Goal: Transaction & Acquisition: Purchase product/service

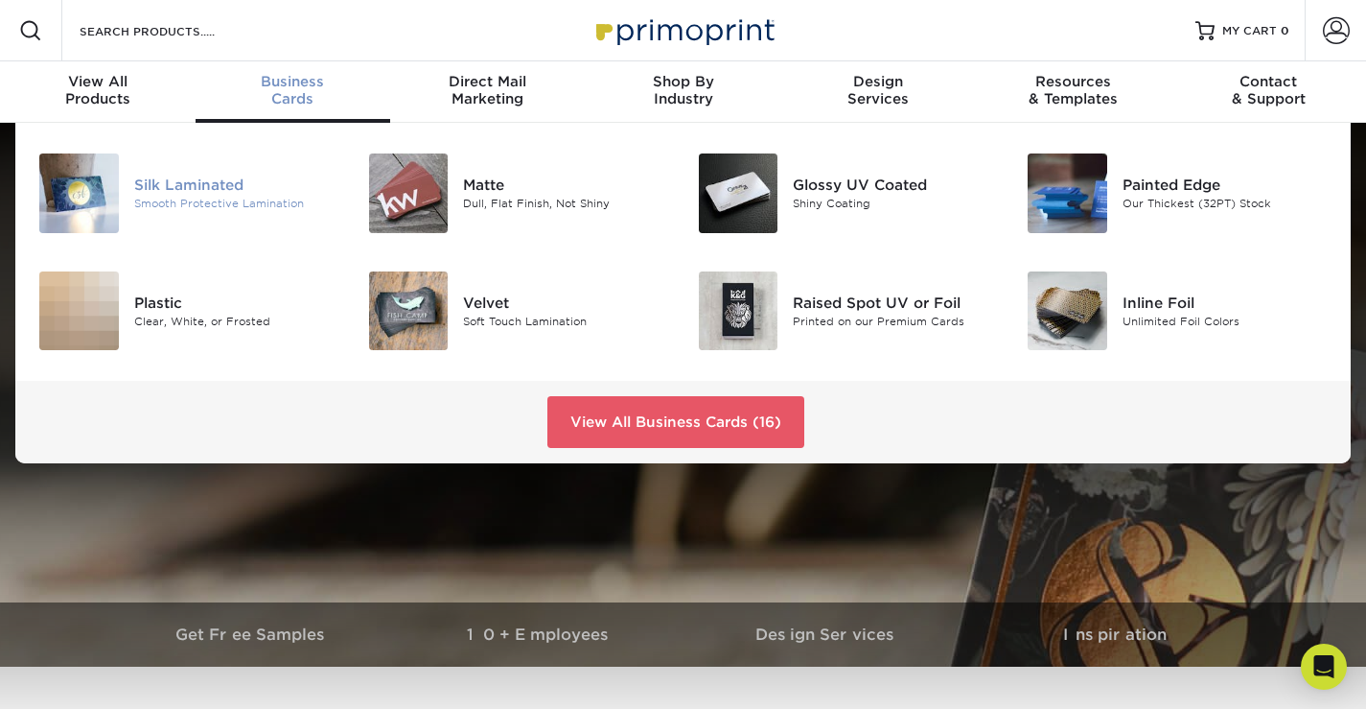
click at [191, 201] on div "Smooth Protective Lamination" at bounding box center [236, 204] width 205 height 16
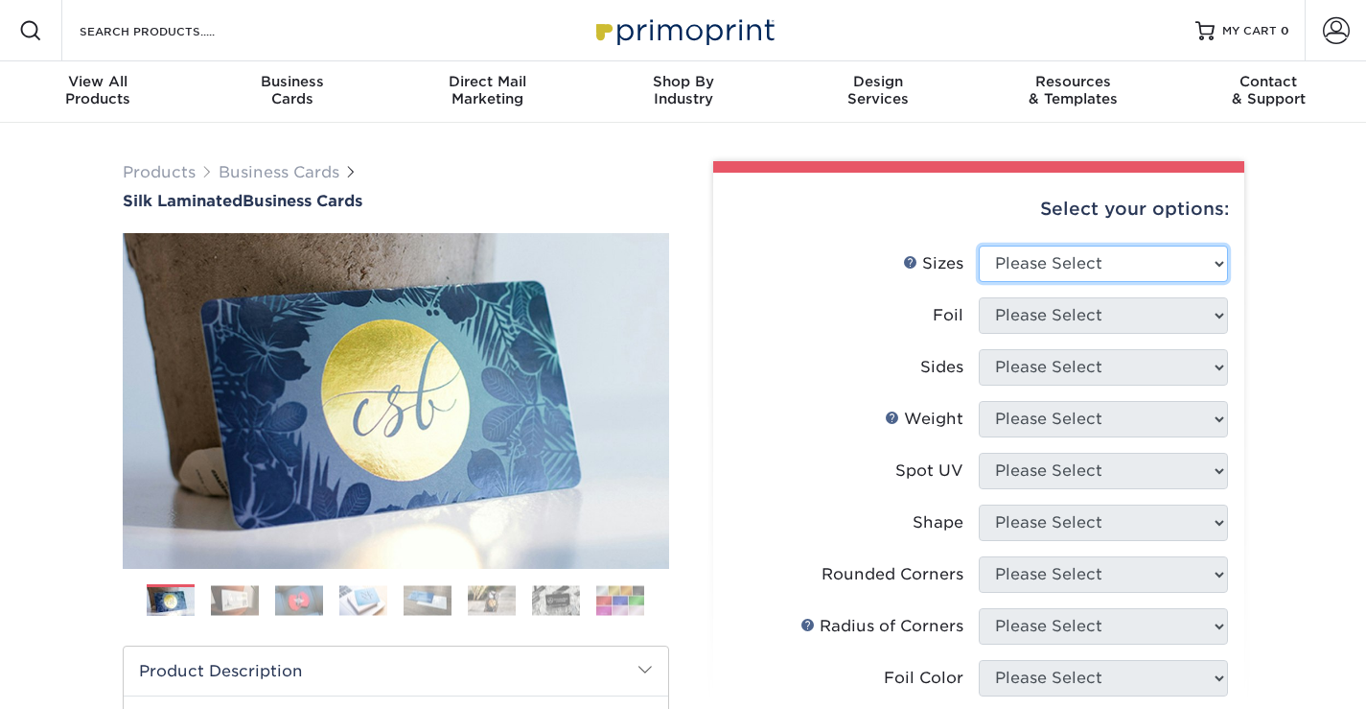
click at [1071, 276] on select "Please Select 1.5" x 3.5" - Mini 1.75" x 3.5" - Mini 2" x 2" - Square 2" x 3" -…" at bounding box center [1103, 263] width 249 height 36
select select "2.00x3.50"
click at [979, 245] on select "Please Select 1.5" x 3.5" - Mini 1.75" x 3.5" - Mini 2" x 2" - Square 2" x 3" -…" at bounding box center [1103, 263] width 249 height 36
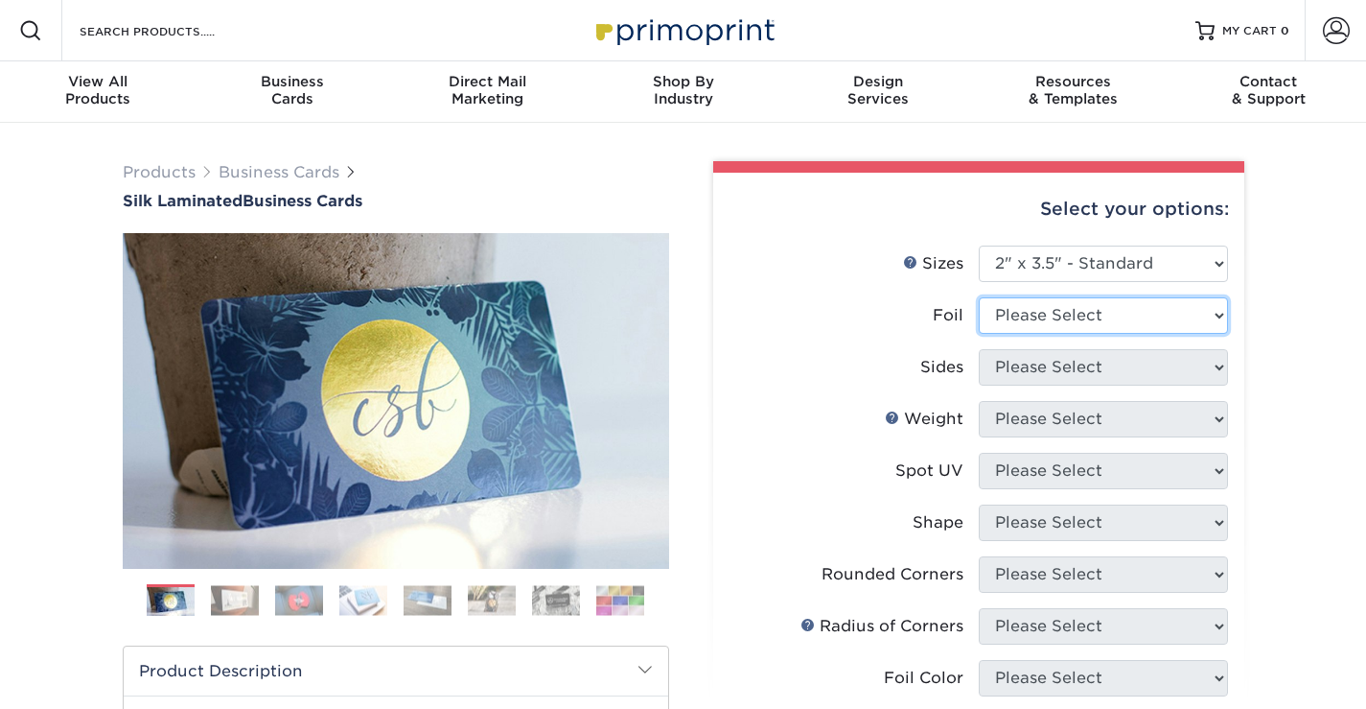
click at [1050, 317] on select "Please Select Yes No" at bounding box center [1103, 315] width 249 height 36
select select "1"
click at [979, 297] on select "Please Select Yes No" at bounding box center [1103, 315] width 249 height 36
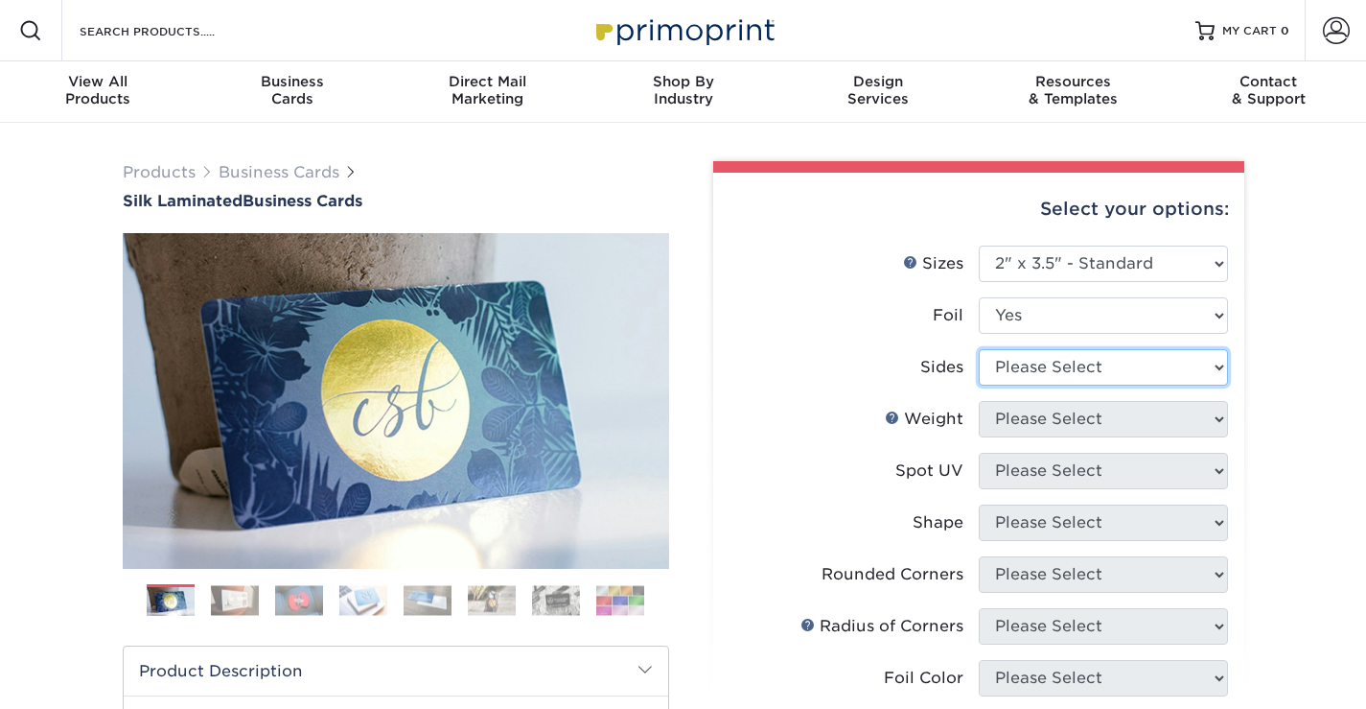
click at [1051, 375] on select "Please Select Print Both Sides - Foil Both Sides Print Both Sides - Foil Front …" at bounding box center [1103, 367] width 249 height 36
select select "e9e9dfb3-fba1-4d60-972c-fd9ca5904d33"
click at [979, 349] on select "Please Select Print Both Sides - Foil Both Sides Print Both Sides - Foil Front …" at bounding box center [1103, 367] width 249 height 36
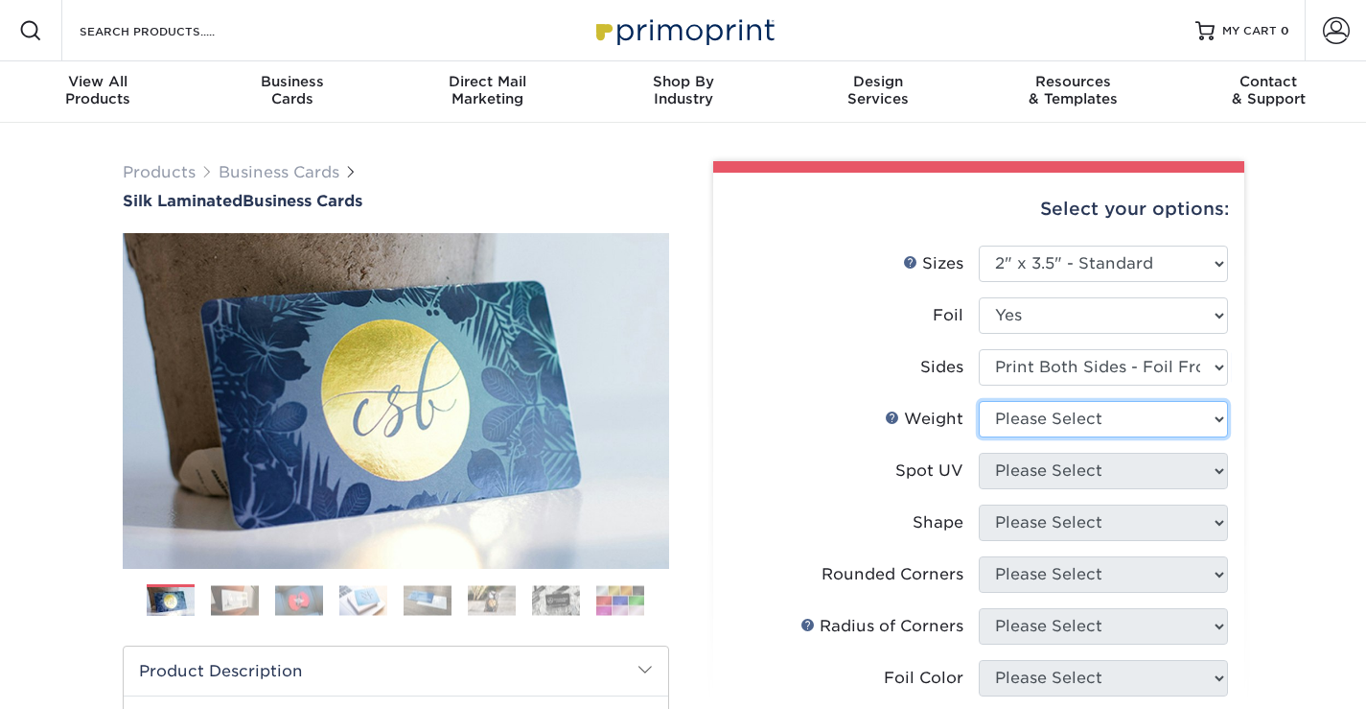
click at [1055, 420] on select "Please Select 16PT" at bounding box center [1103, 419] width 249 height 36
select select "16PT"
click at [979, 401] on select "Please Select 16PT" at bounding box center [1103, 419] width 249 height 36
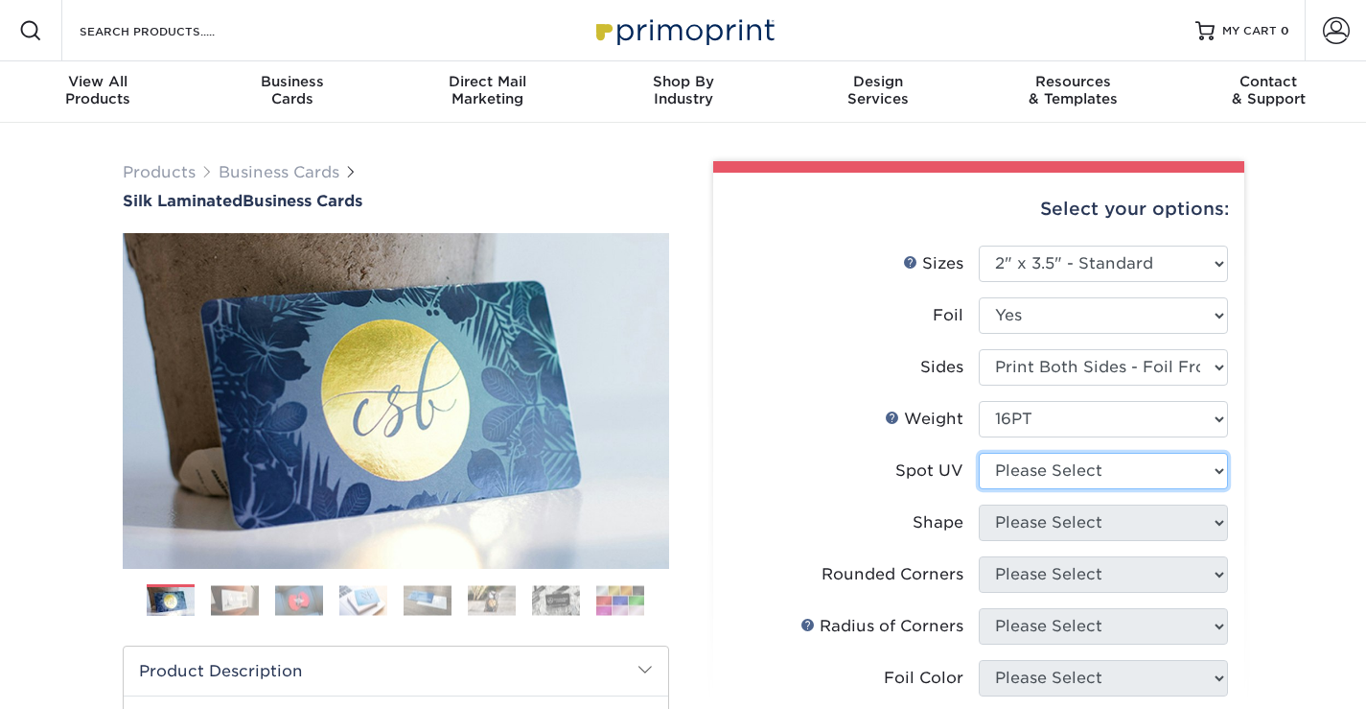
click at [1064, 473] on select "Please Select No Spot UV Front and Back (Both Sides) Front Only Back Only" at bounding box center [1103, 471] width 249 height 36
select select "3"
click at [979, 453] on select "Please Select No Spot UV Front and Back (Both Sides) Front Only Back Only" at bounding box center [1103, 471] width 249 height 36
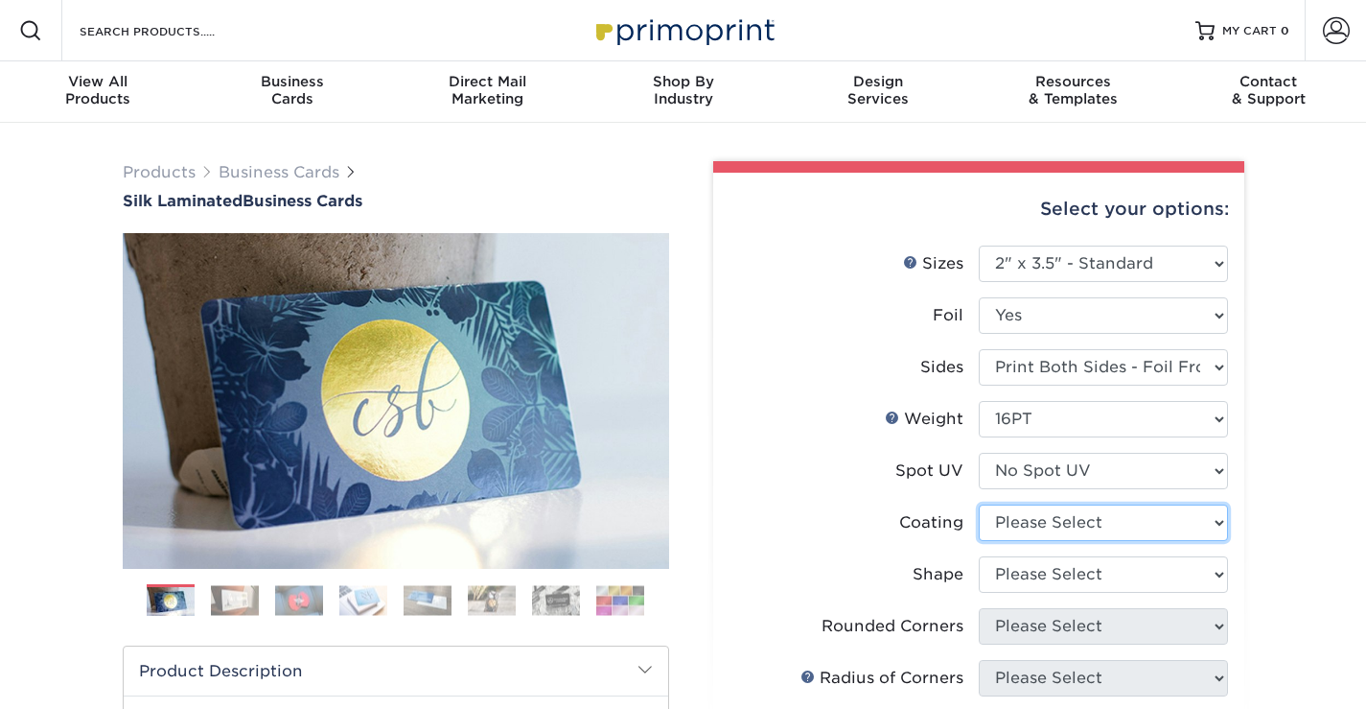
click at [1067, 528] on select at bounding box center [1103, 522] width 249 height 36
select select "3e7618de-abca-4bda-9f97-8b9129e913d8"
click at [979, 504] on select at bounding box center [1103, 522] width 249 height 36
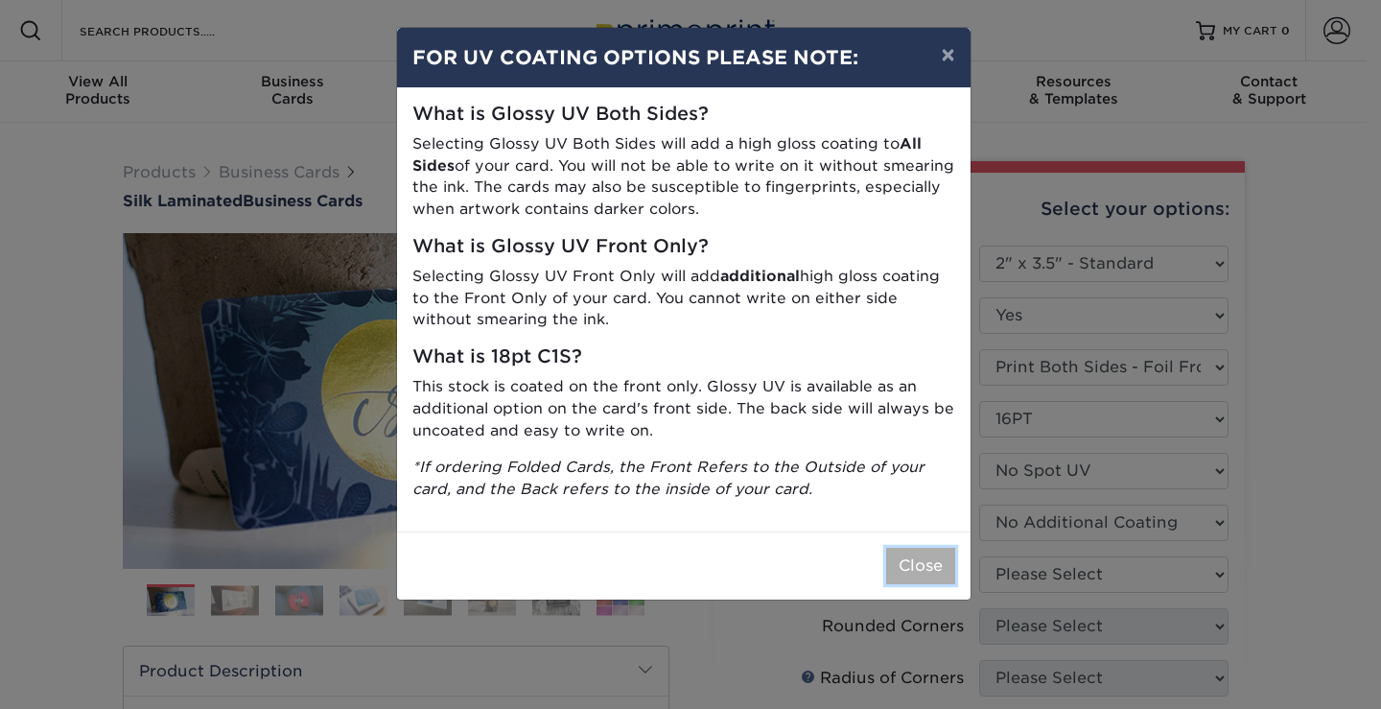
click at [942, 570] on button "Close" at bounding box center [920, 566] width 69 height 36
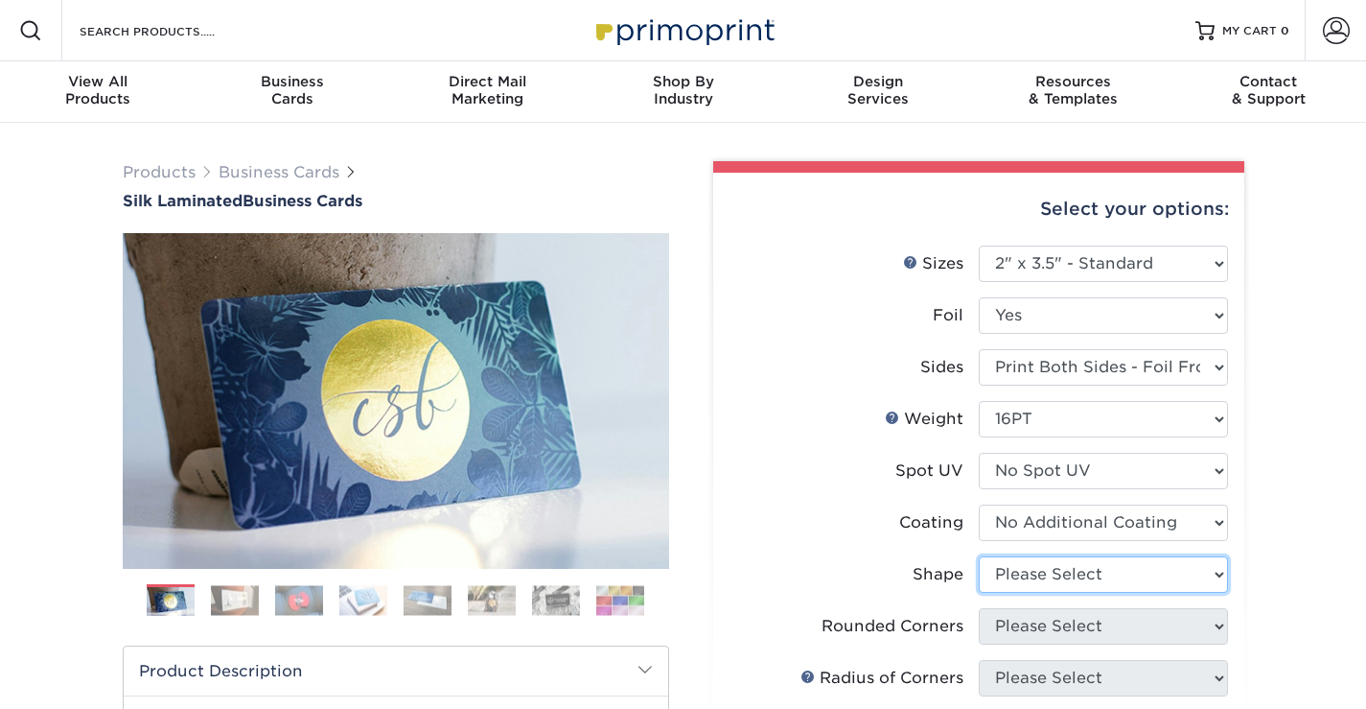
click at [1082, 573] on select "Please Select Standard" at bounding box center [1103, 574] width 249 height 36
select select "standard"
click at [979, 556] on select "Please Select Standard" at bounding box center [1103, 574] width 249 height 36
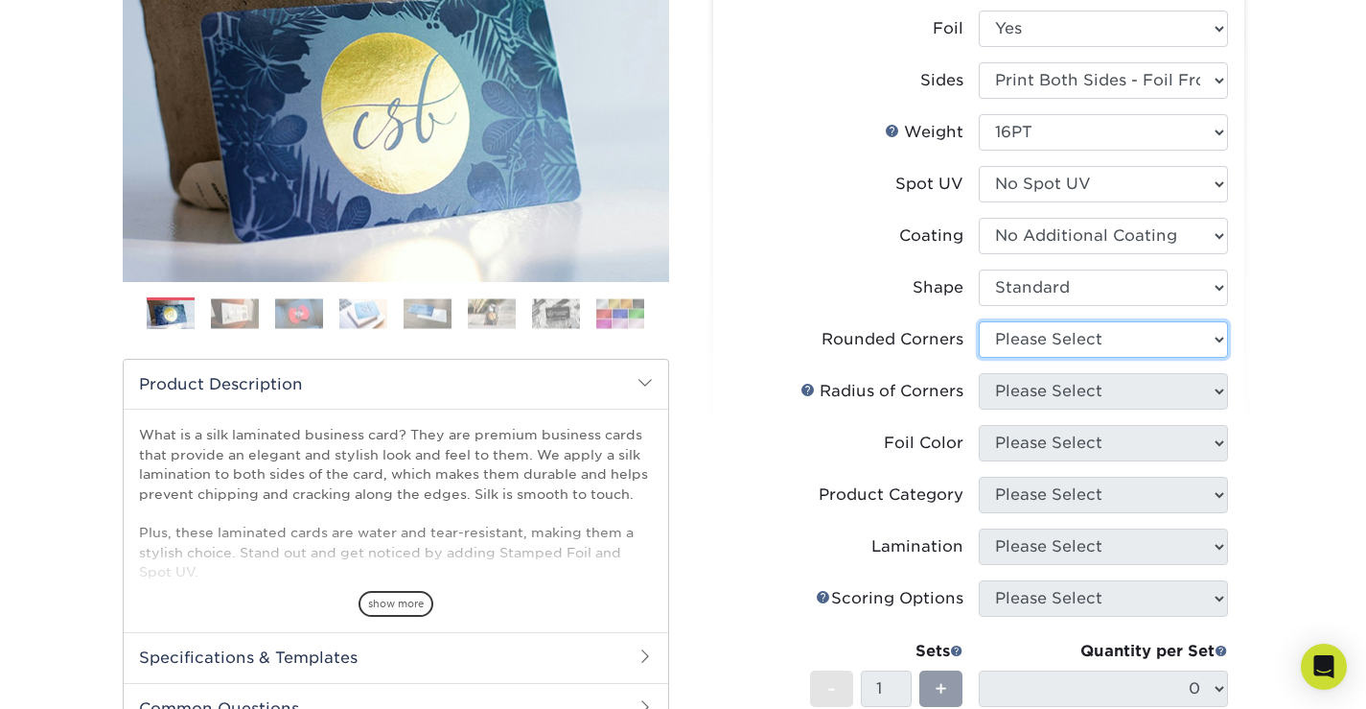
click at [1032, 343] on select "Please Select Yes - Round 2 Corners Yes - Round 4 Corners No" at bounding box center [1103, 339] width 249 height 36
click at [1046, 321] on select "Please Select Yes - Round 2 Corners Yes - Round 4 Corners No" at bounding box center [1103, 338] width 249 height 36
select select "0"
click at [979, 320] on select "Please Select Yes - Round 2 Corners Yes - Round 4 Corners No" at bounding box center [1103, 338] width 249 height 36
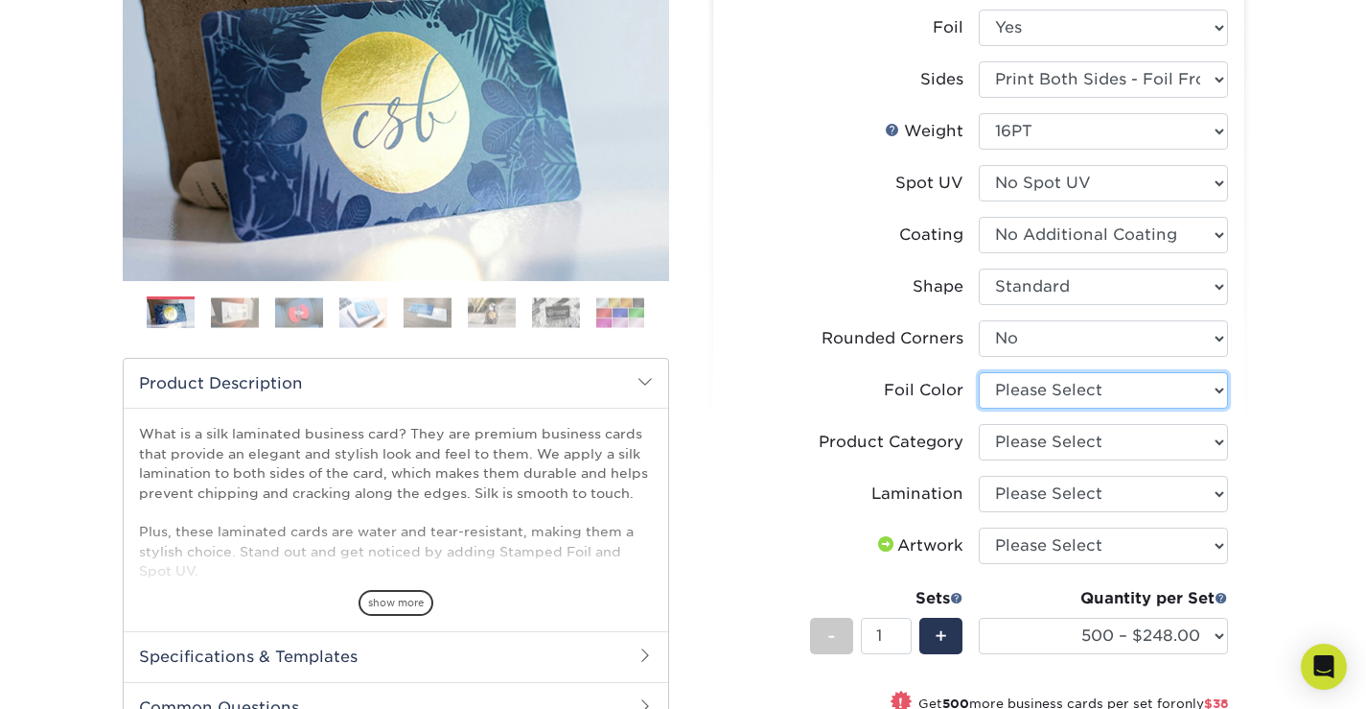
click at [1050, 394] on select "Please Select Silver Foil Black Foil Blue Foil Copper Foil Gold Foil Red Foil R…" at bounding box center [1103, 390] width 249 height 36
select select "a834dd52-fe06-4ed6-9a86-5bd3c2d02515"
click at [979, 372] on select "Please Select Silver Foil Black Foil Blue Foil Copper Foil Gold Foil Red Foil R…" at bounding box center [1103, 390] width 249 height 36
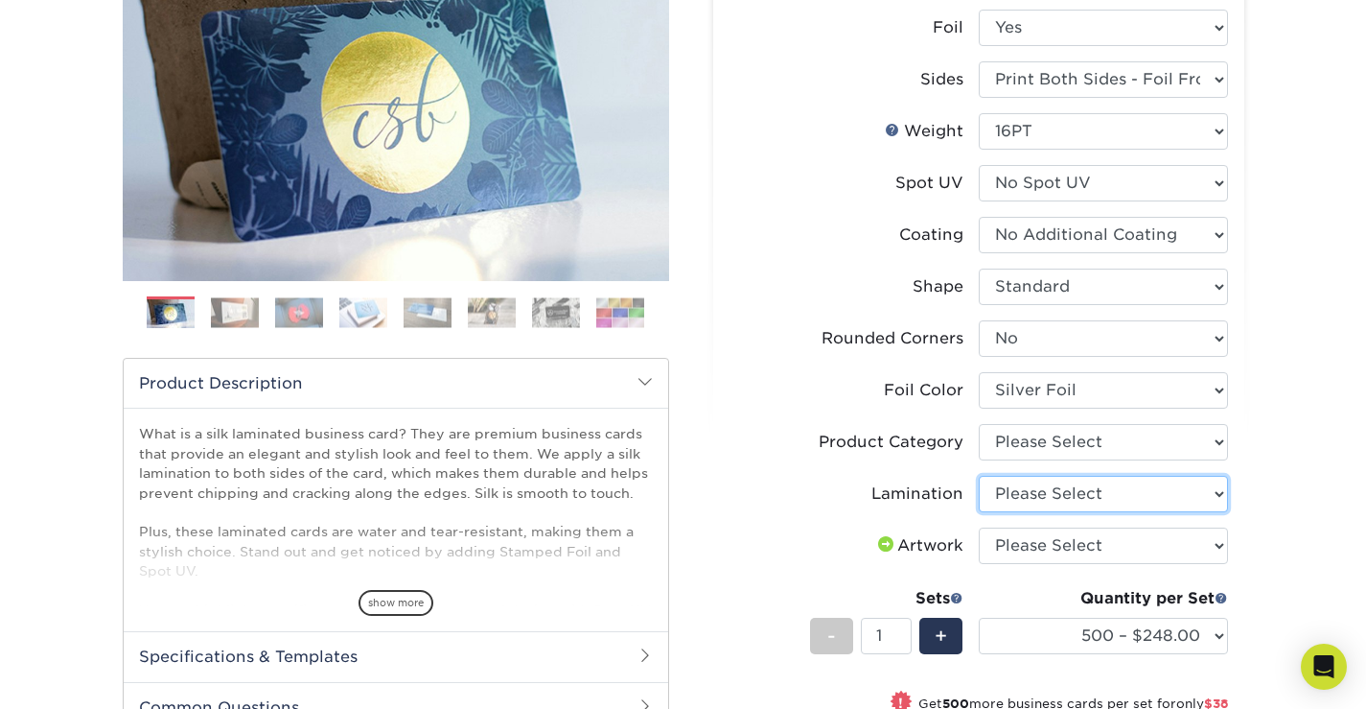
click at [1041, 492] on select "Please Select Silk" at bounding box center [1103, 494] width 249 height 36
select select "ccacb42f-45f7-42d3-bbd3-7c8421cf37f0"
click at [979, 476] on select "Please Select Silk" at bounding box center [1103, 494] width 249 height 36
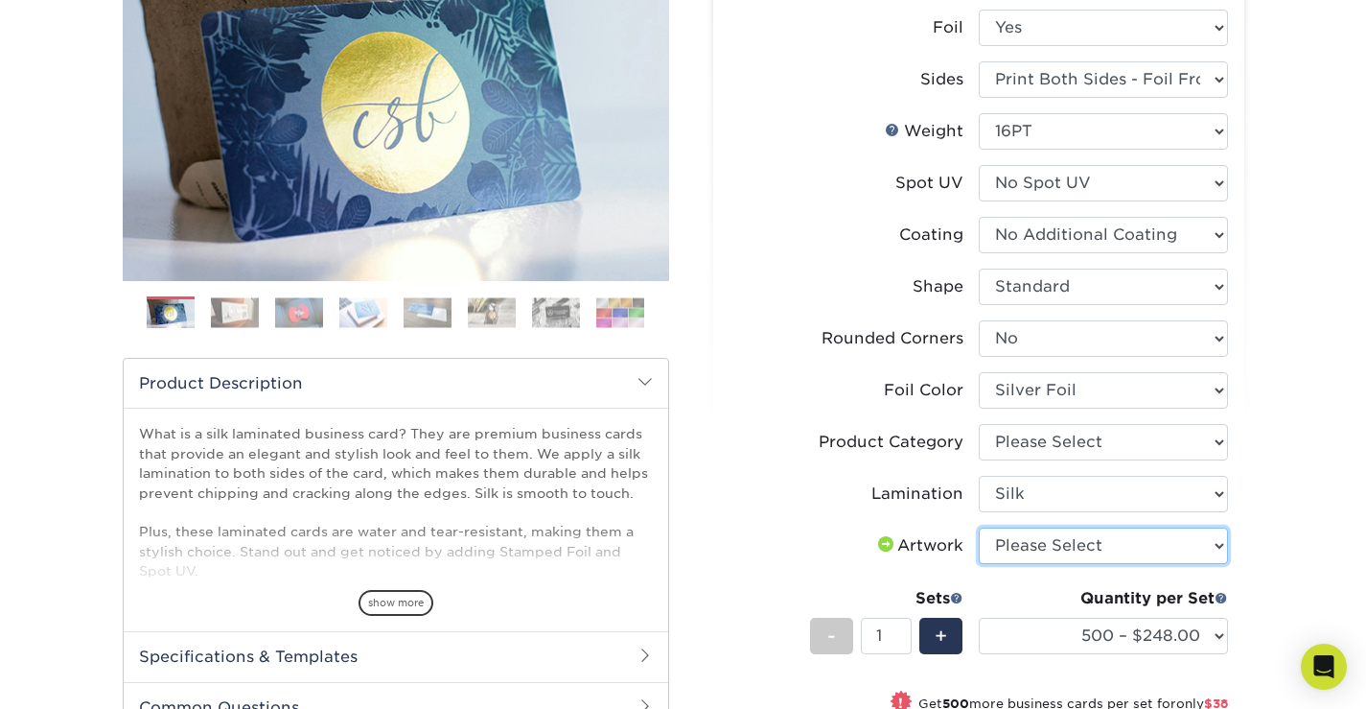
click at [1048, 548] on select "Please Select I will upload files I need a design - $100" at bounding box center [1103, 545] width 249 height 36
select select "upload"
click at [979, 527] on select "Please Select I will upload files I need a design - $100" at bounding box center [1103, 545] width 249 height 36
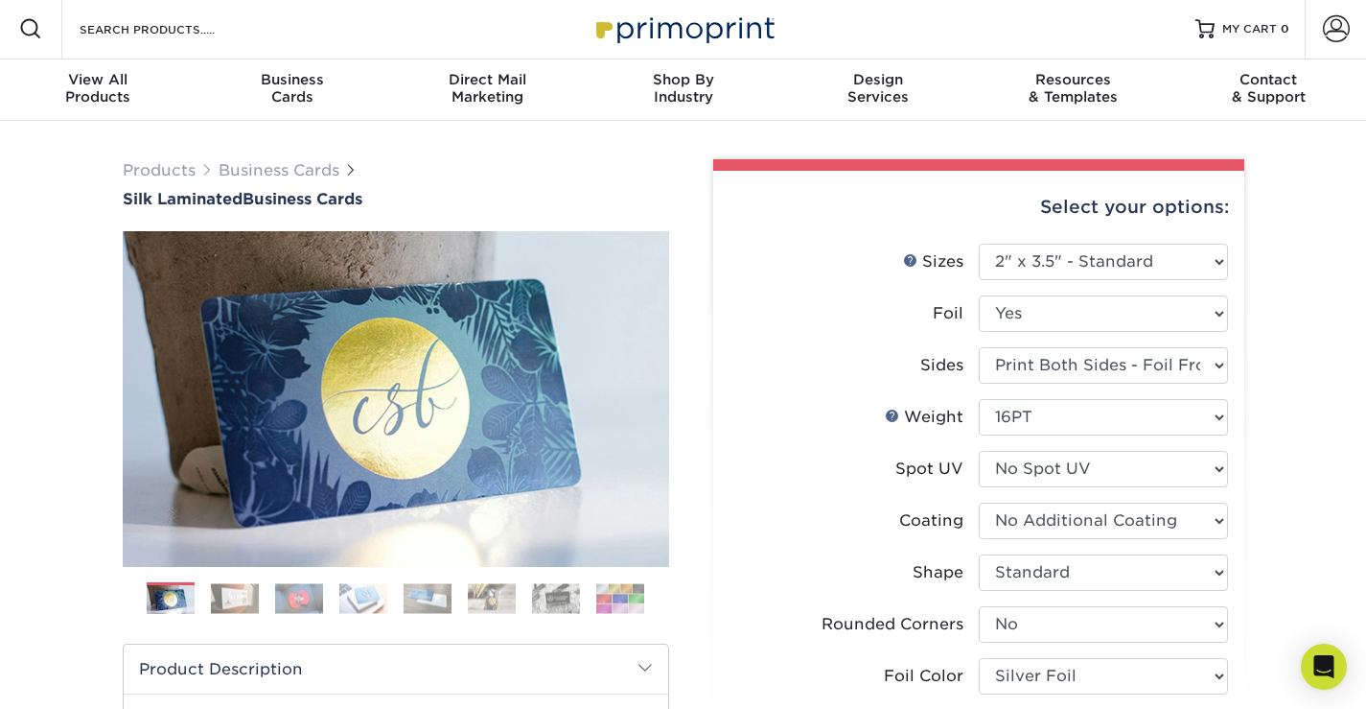
scroll to position [0, 0]
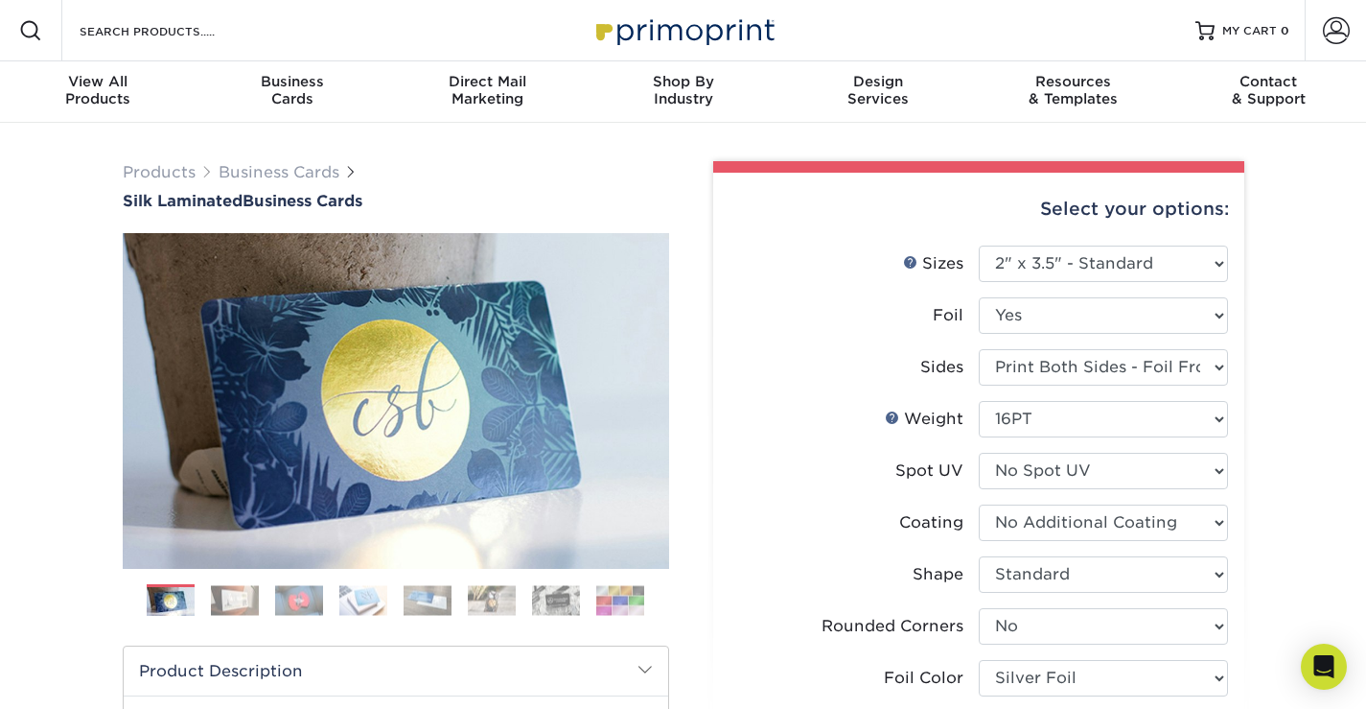
click at [628, 595] on img at bounding box center [620, 600] width 48 height 30
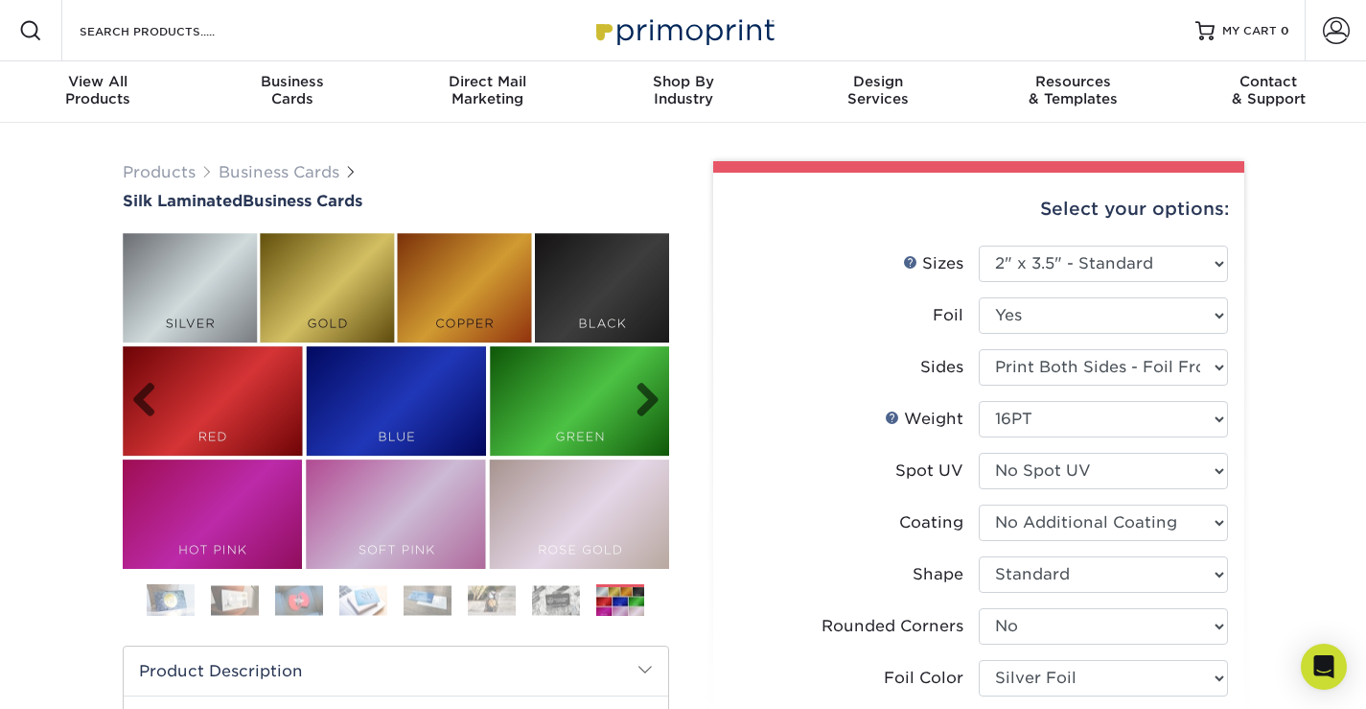
click at [473, 310] on img at bounding box center [396, 401] width 547 height 336
click at [560, 600] on img at bounding box center [556, 600] width 48 height 30
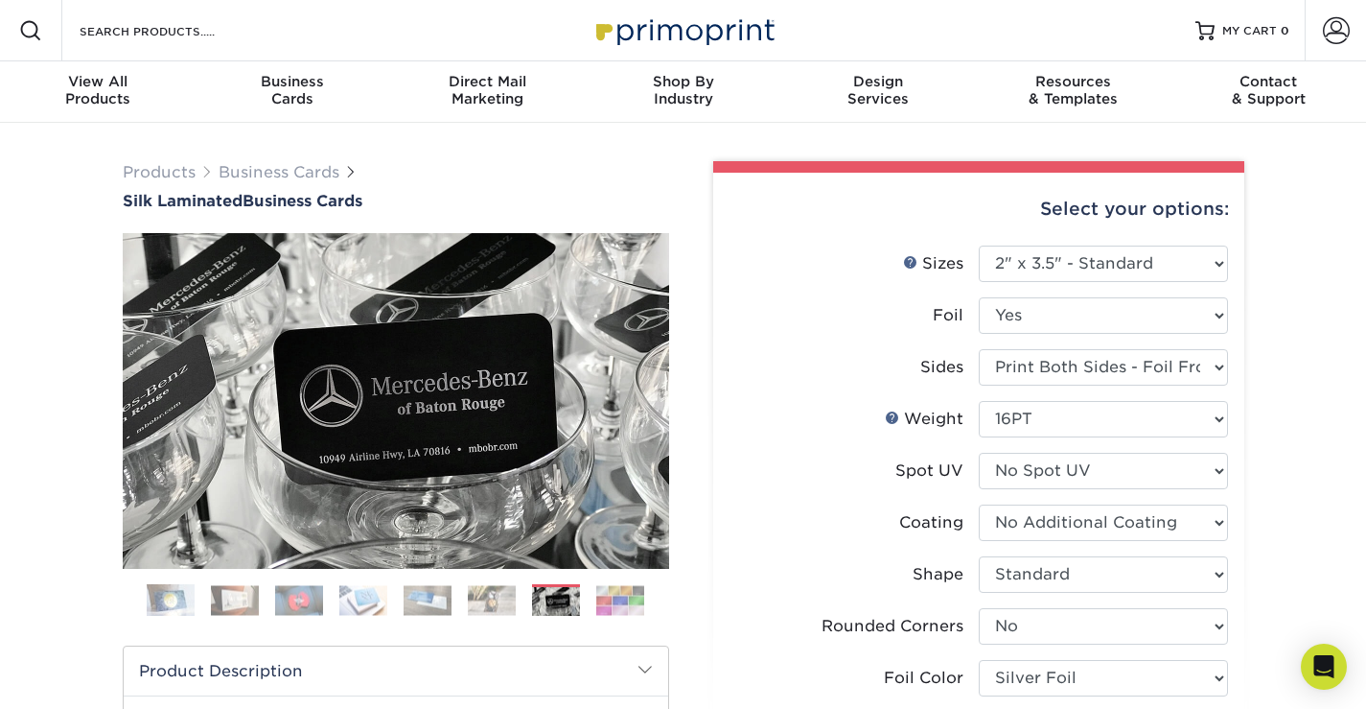
click at [508, 601] on img at bounding box center [492, 600] width 48 height 30
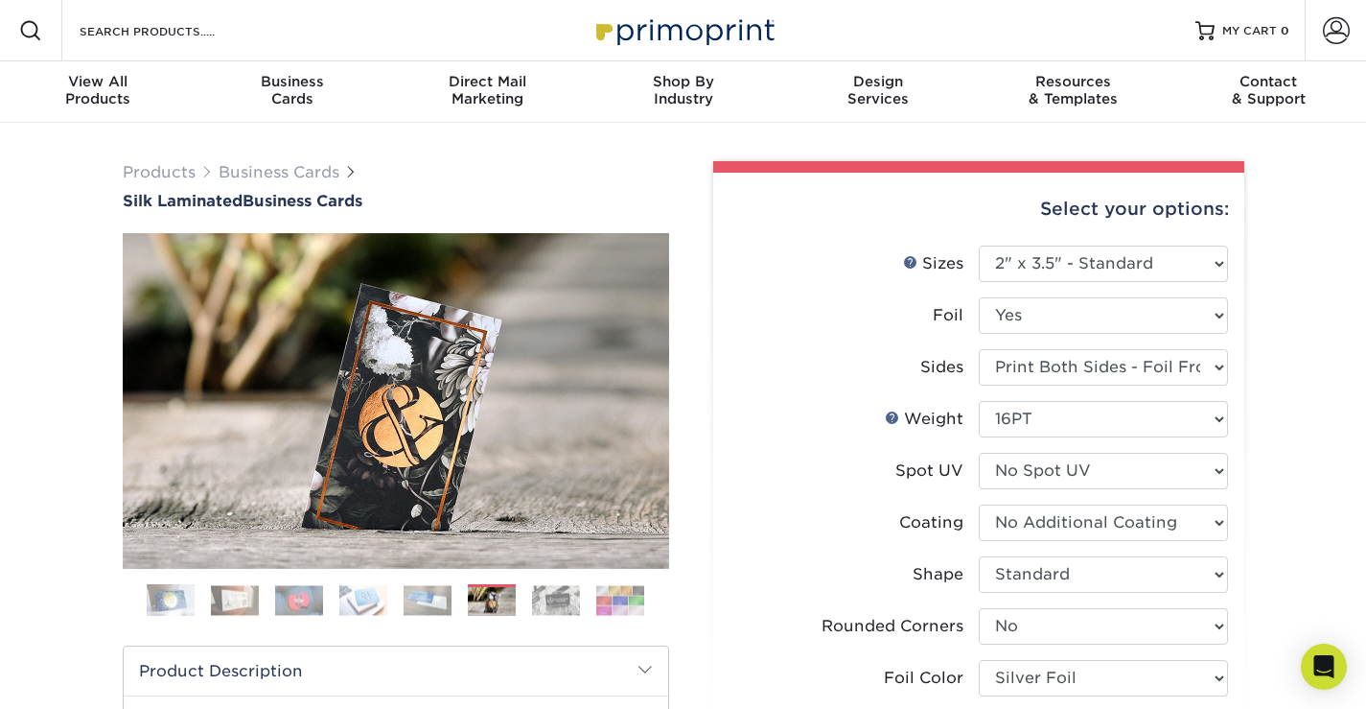
click at [440, 598] on img at bounding box center [428, 600] width 48 height 30
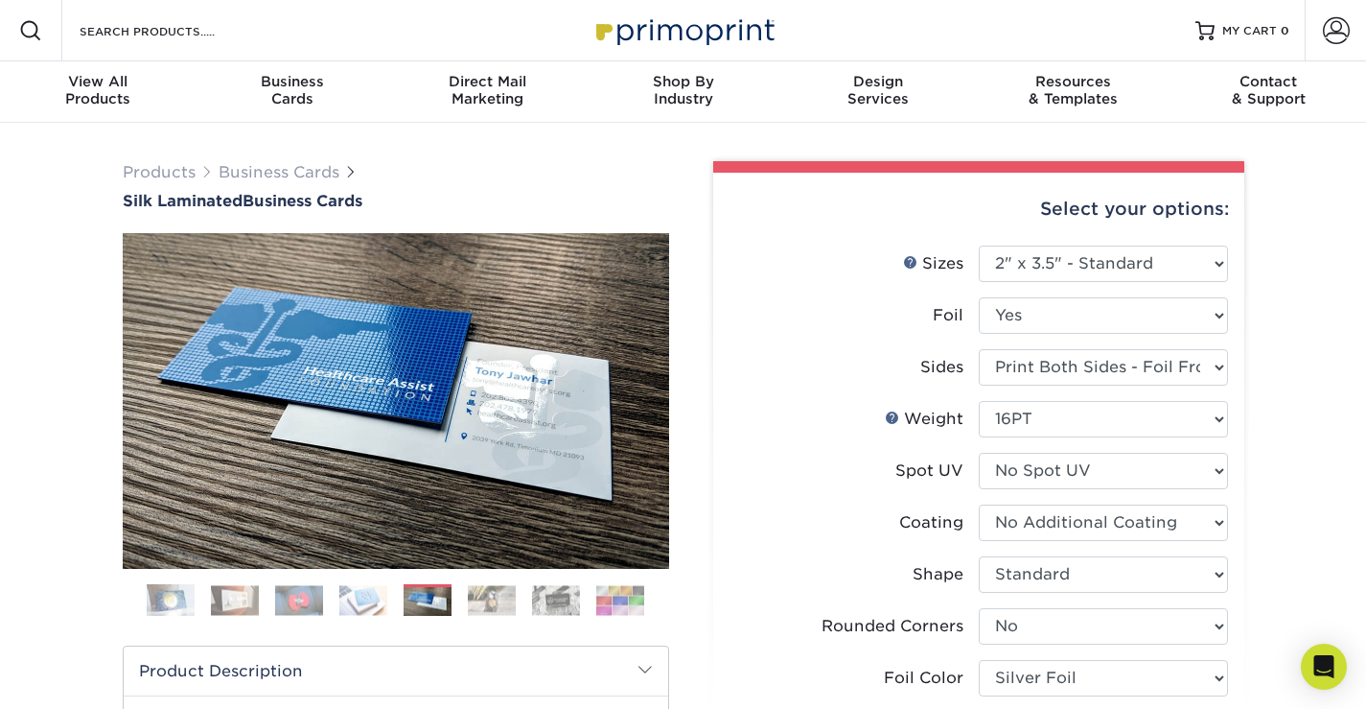
click at [376, 594] on img at bounding box center [363, 600] width 48 height 30
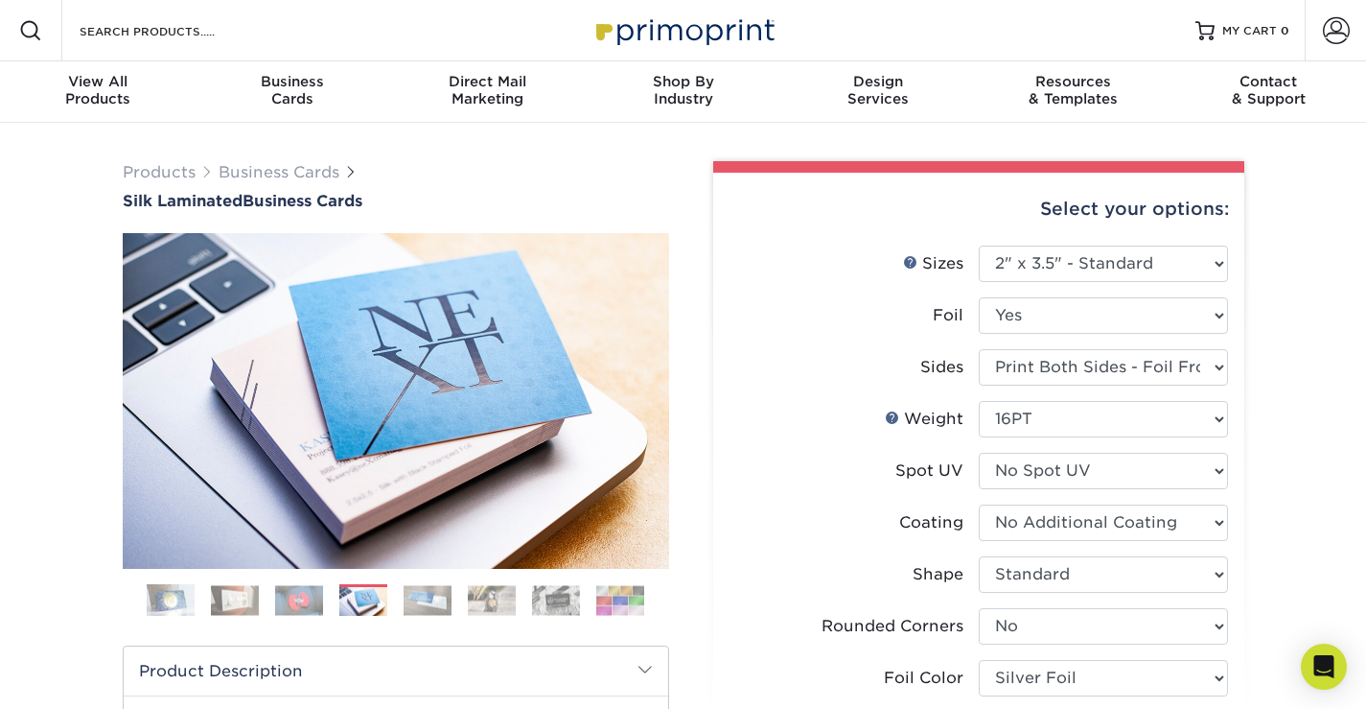
click at [311, 593] on img at bounding box center [299, 600] width 48 height 30
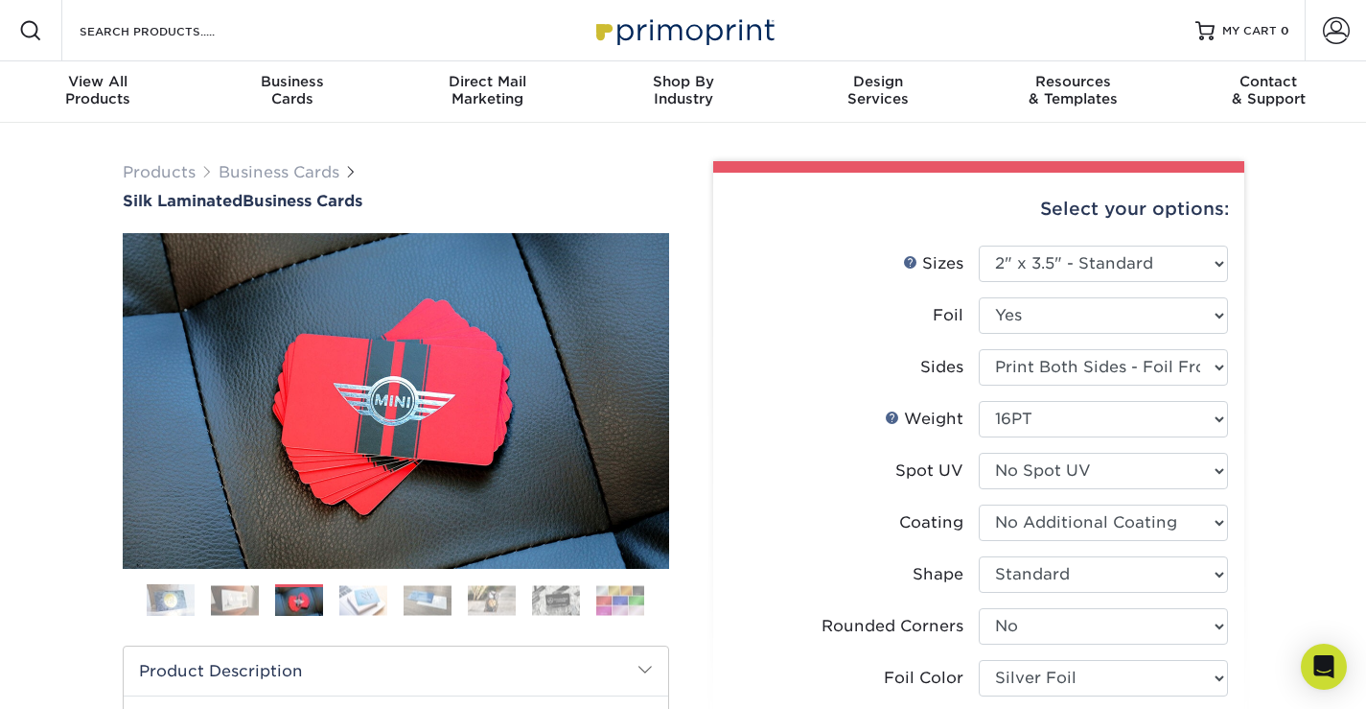
click at [225, 602] on img at bounding box center [235, 600] width 48 height 30
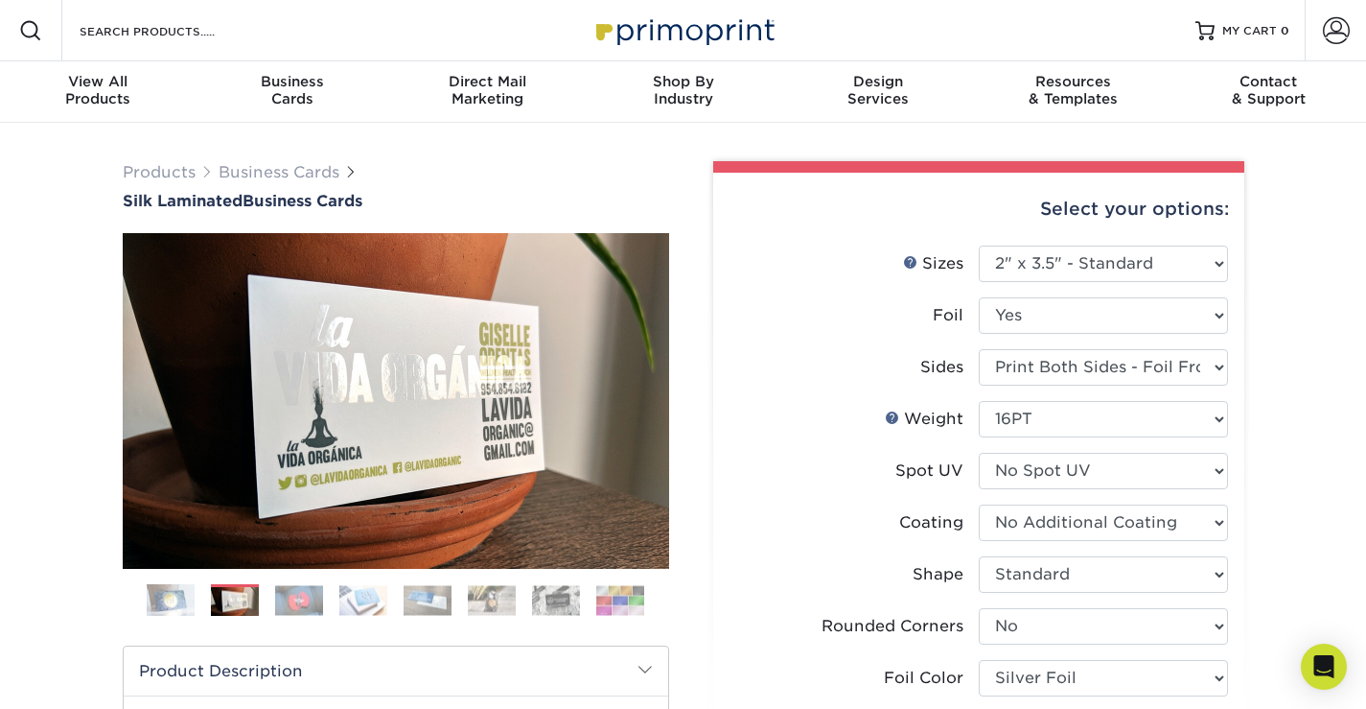
click at [298, 602] on img at bounding box center [299, 600] width 48 height 30
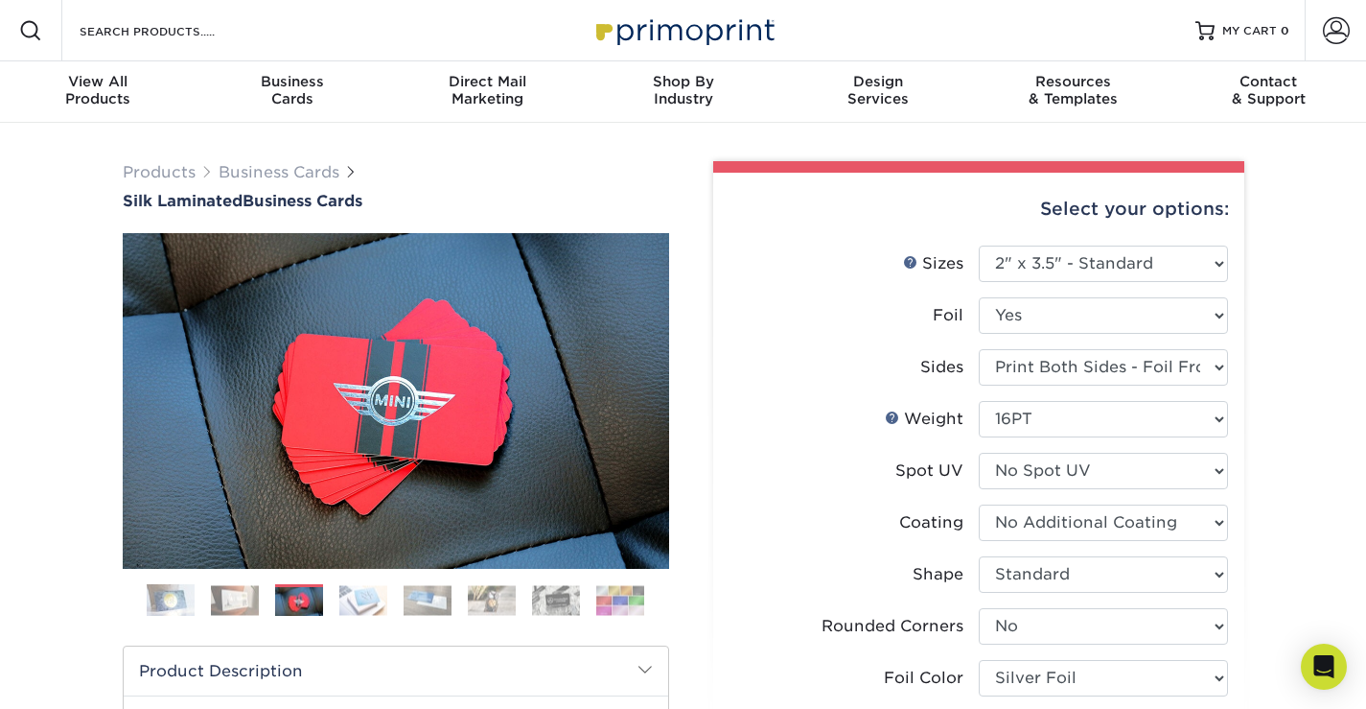
click at [366, 612] on img at bounding box center [363, 600] width 48 height 30
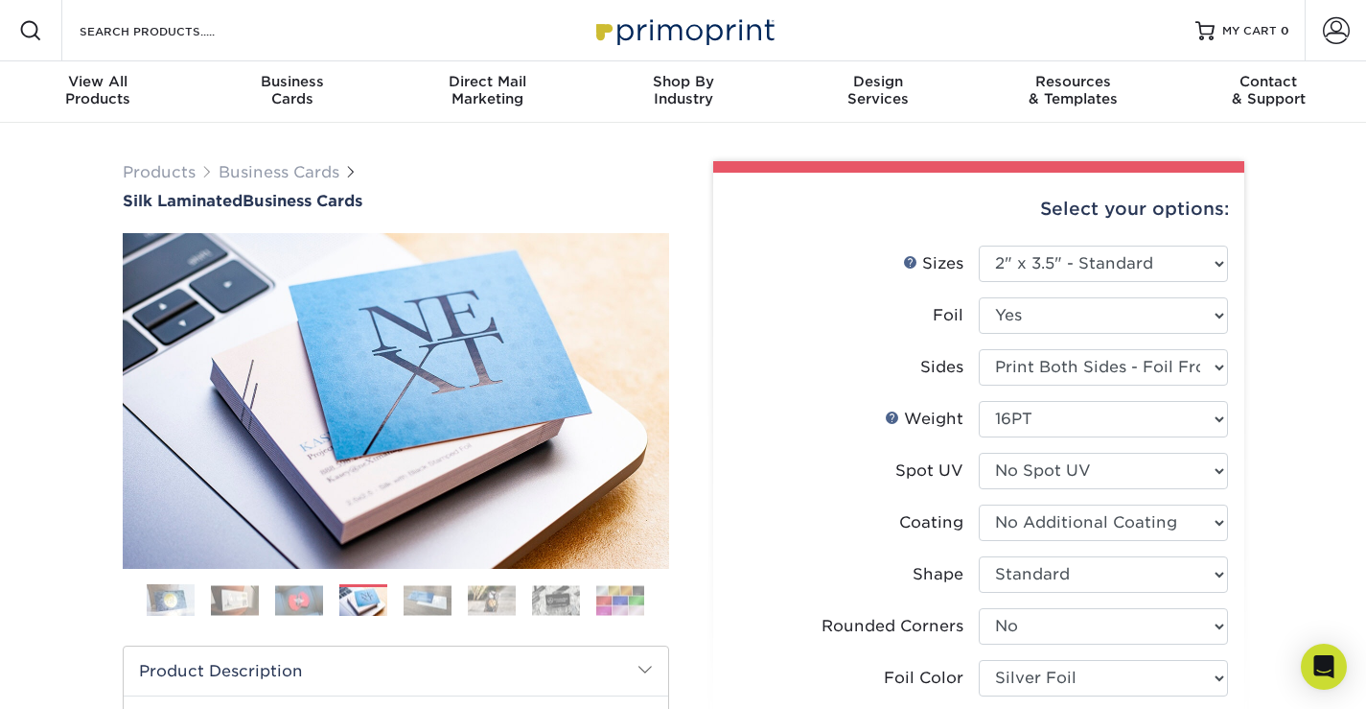
click at [443, 606] on img at bounding box center [428, 600] width 48 height 30
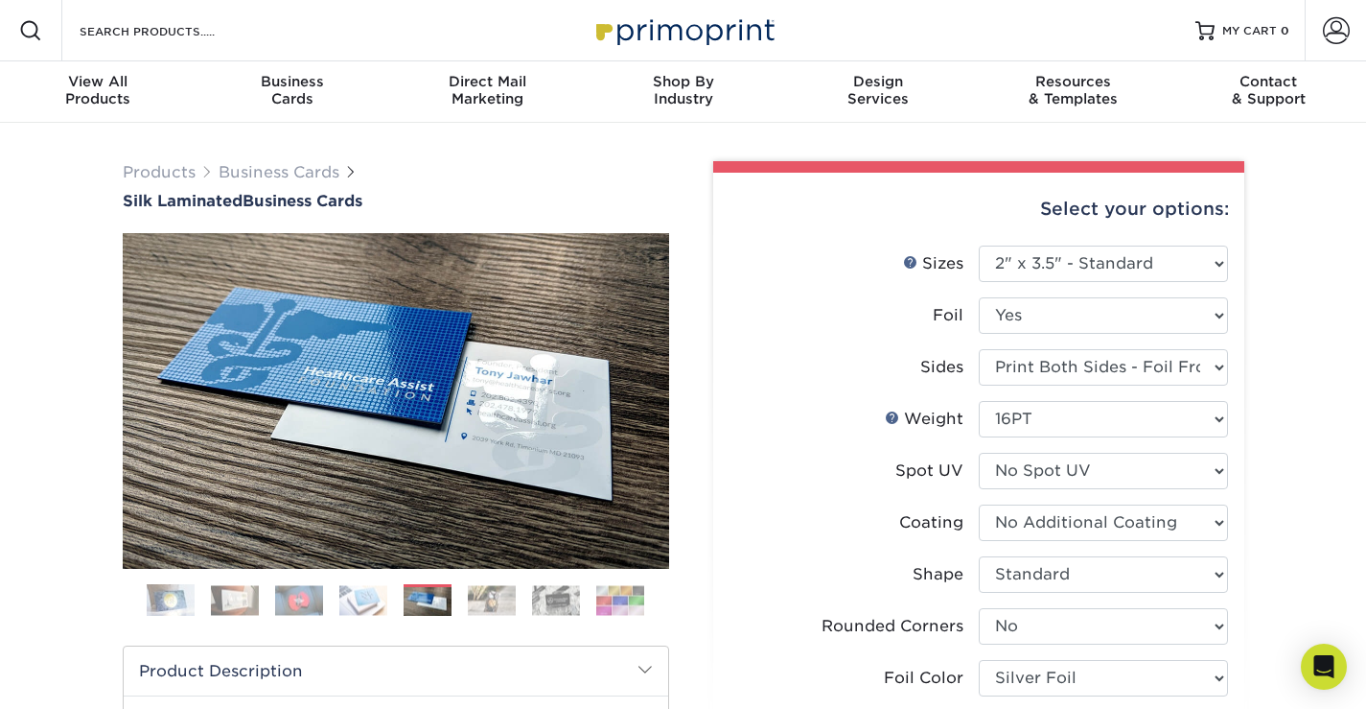
click at [495, 599] on img at bounding box center [492, 600] width 48 height 30
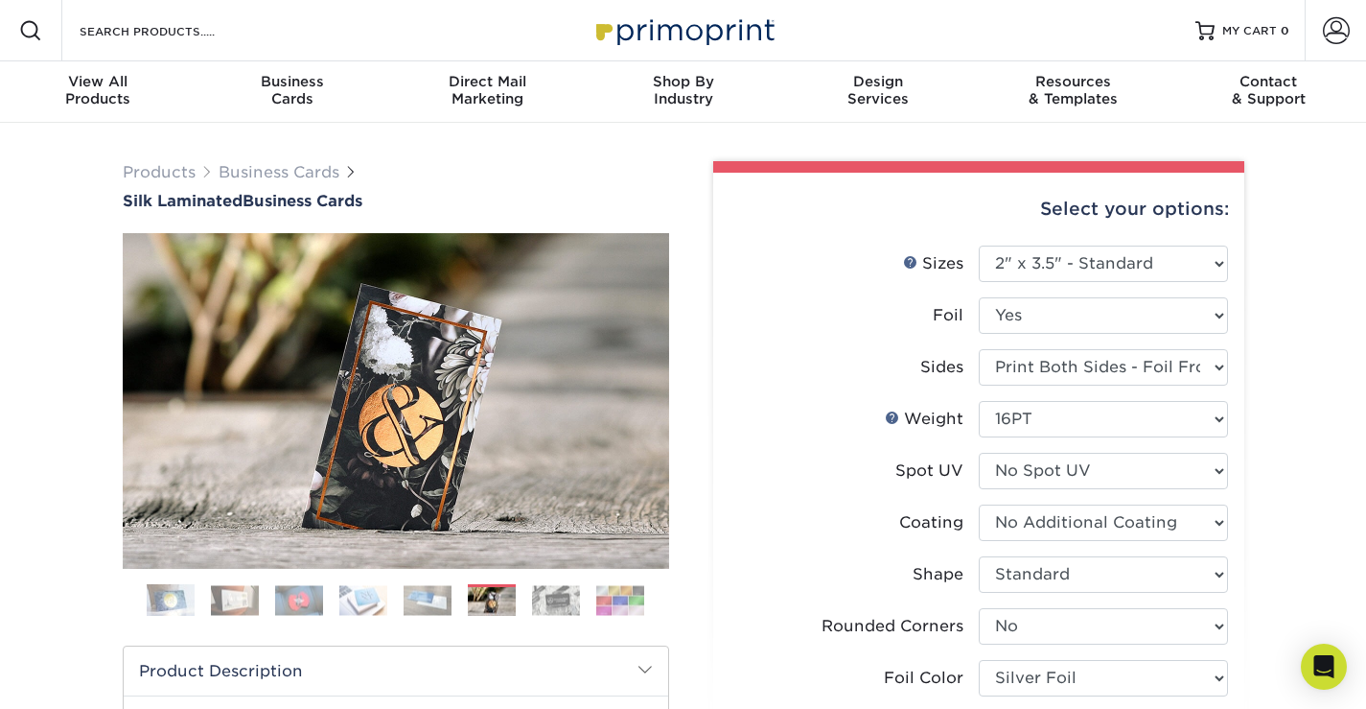
click at [589, 594] on ol at bounding box center [396, 607] width 547 height 46
click at [559, 593] on img at bounding box center [556, 600] width 48 height 30
